Goal: Information Seeking & Learning: Learn about a topic

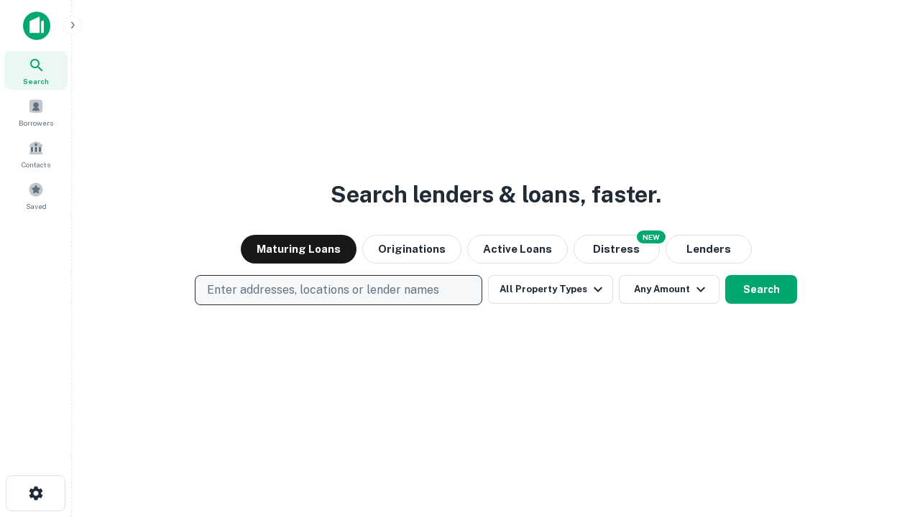
click at [338, 290] on p "Enter addresses, locations or lender names" at bounding box center [323, 290] width 232 height 17
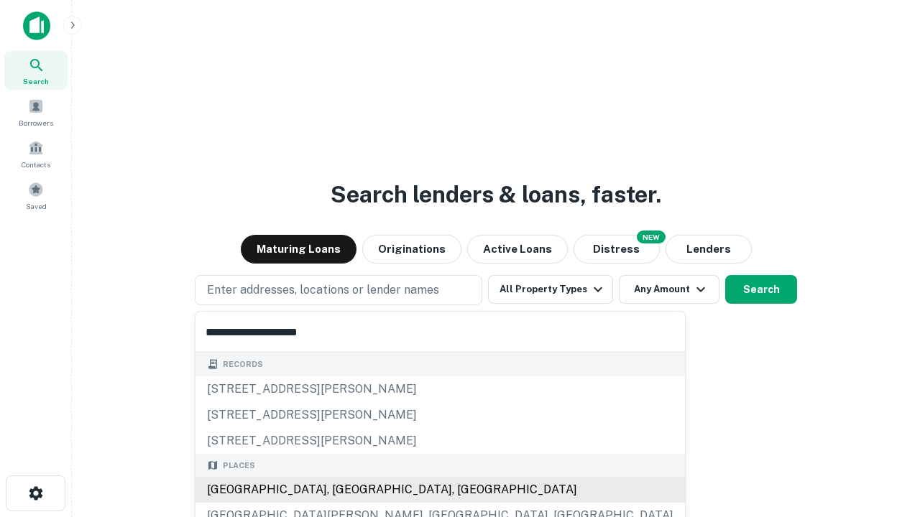
click at [343, 490] on div "[GEOGRAPHIC_DATA], [GEOGRAPHIC_DATA], [GEOGRAPHIC_DATA]" at bounding box center [439, 490] width 489 height 26
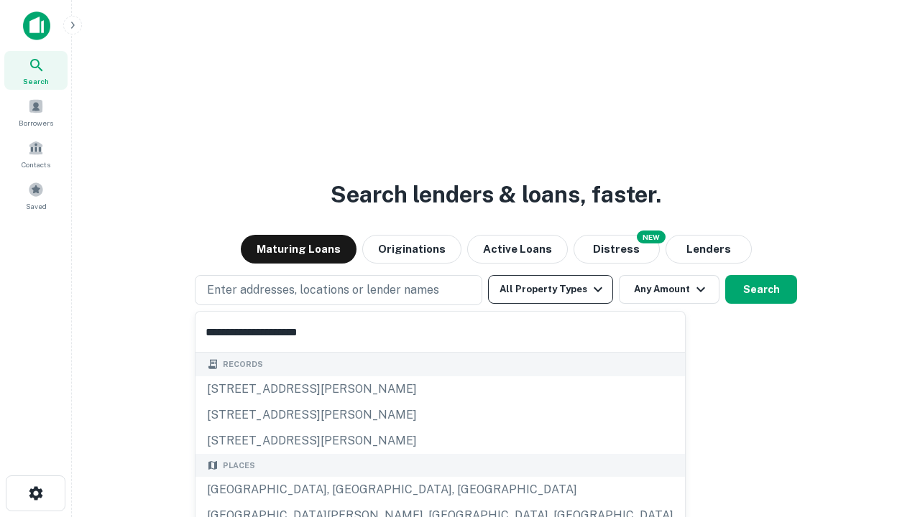
click at [550, 290] on button "All Property Types" at bounding box center [550, 289] width 125 height 29
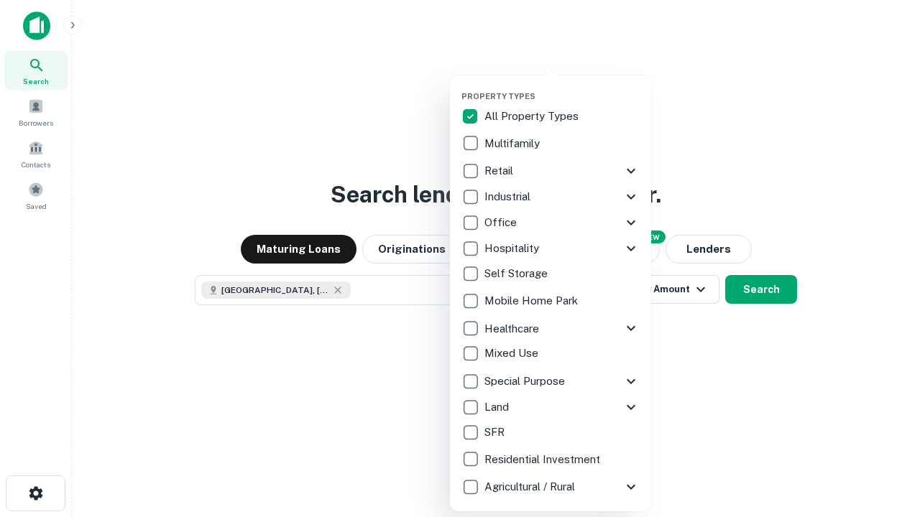
click at [562, 87] on button "button" at bounding box center [561, 87] width 201 height 1
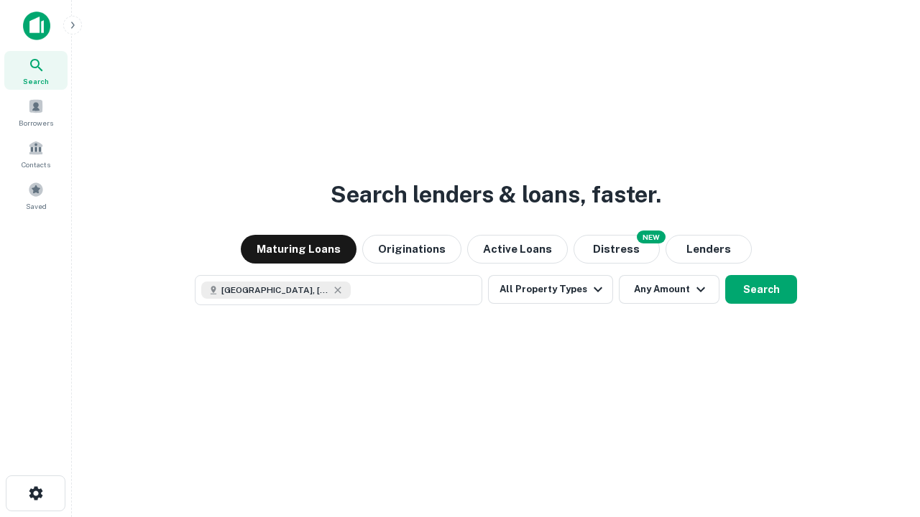
scroll to position [23, 0]
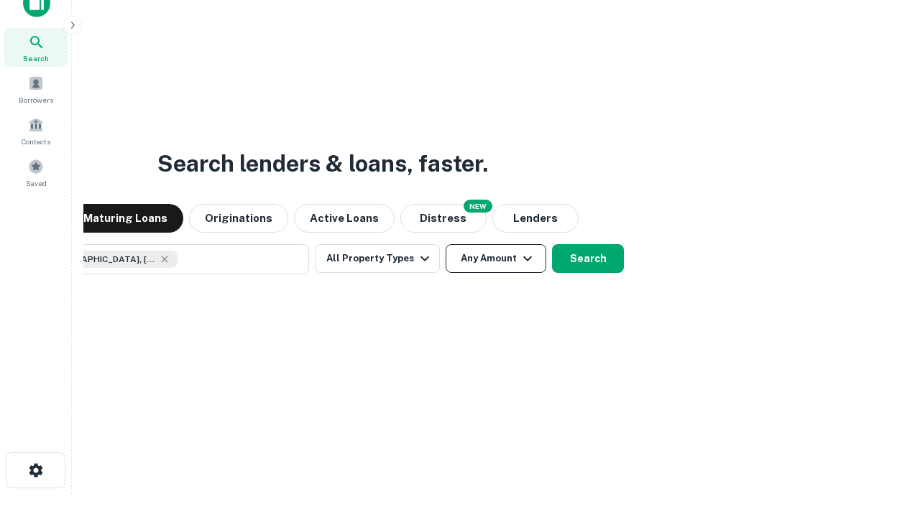
click at [445, 244] on button "Any Amount" at bounding box center [495, 258] width 101 height 29
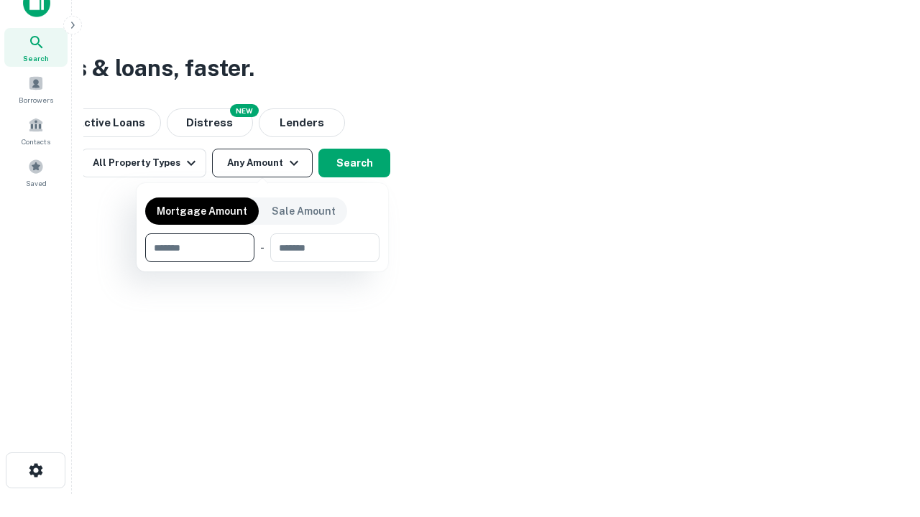
type input "*******"
click at [262, 262] on button "button" at bounding box center [262, 262] width 234 height 1
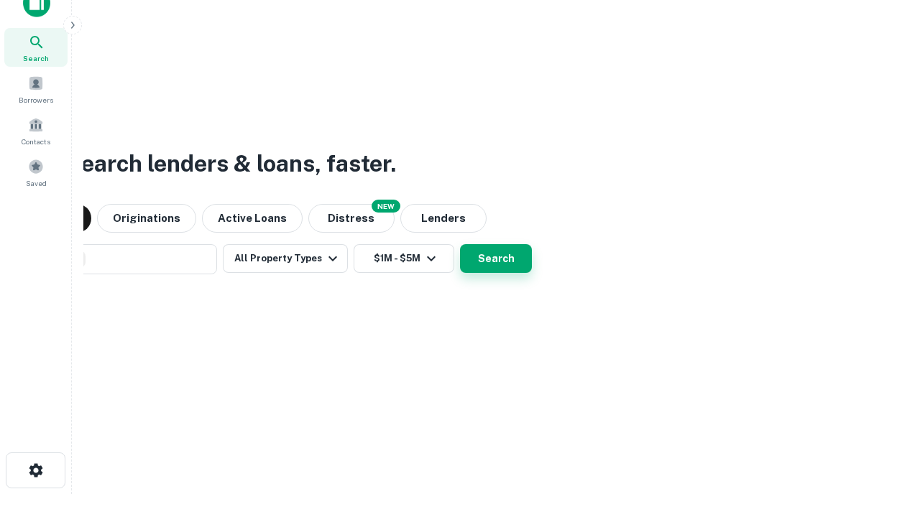
click at [460, 244] on button "Search" at bounding box center [496, 258] width 72 height 29
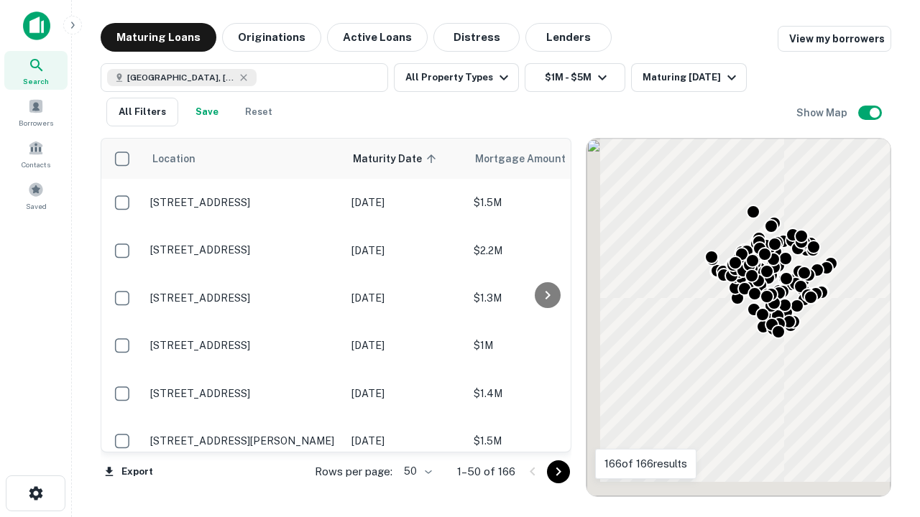
click at [415, 471] on body "Search Borrowers Contacts Saved Maturing Loans Originations Active Loans Distre…" at bounding box center [460, 258] width 920 height 517
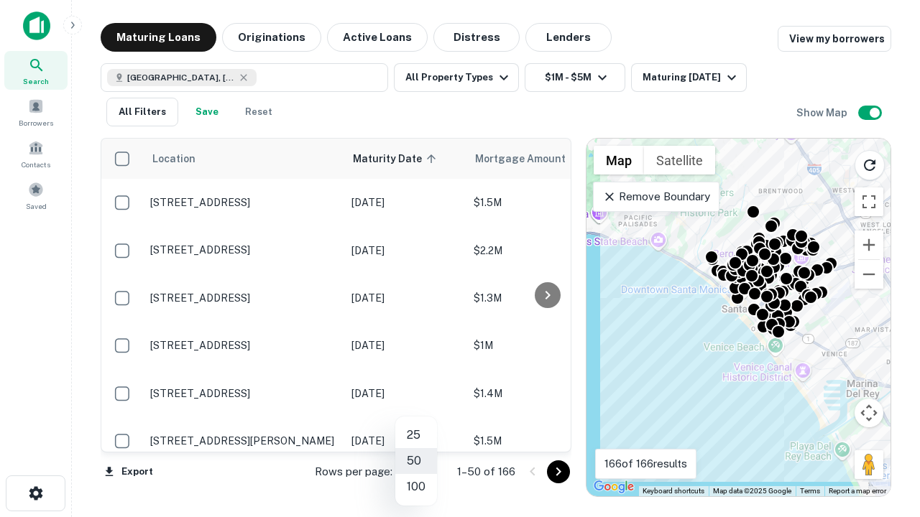
click at [416, 435] on li "25" at bounding box center [416, 435] width 42 height 26
